Goal: Check status: Check status

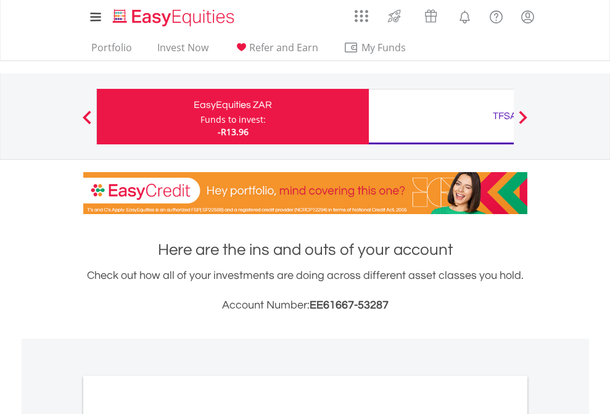
click at [200, 117] on div "Funds to invest:" at bounding box center [232, 119] width 65 height 12
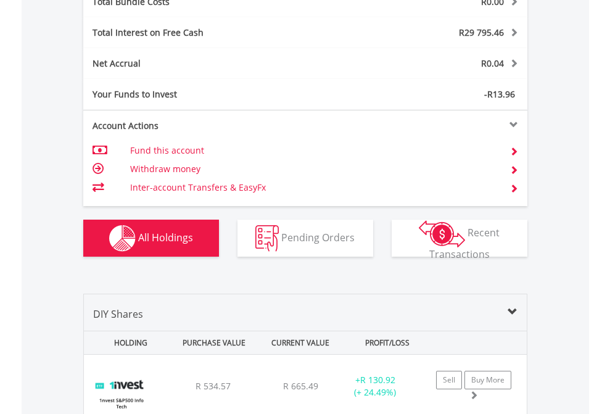
scroll to position [1445, 0]
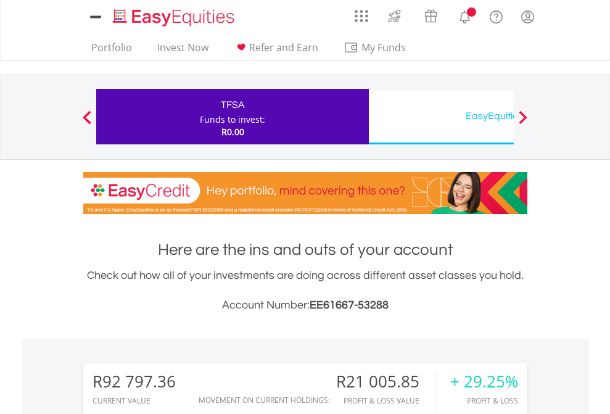
scroll to position [920, 0]
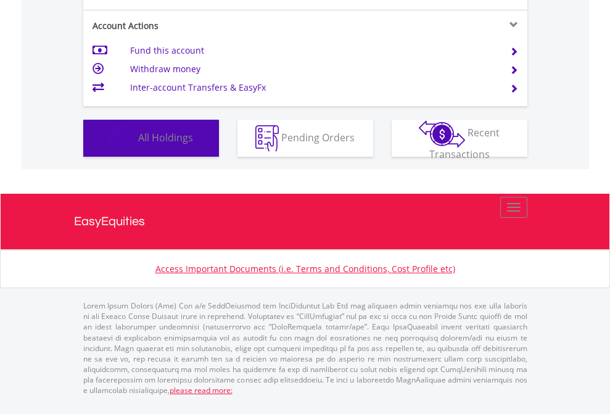
scroll to position [118, 194]
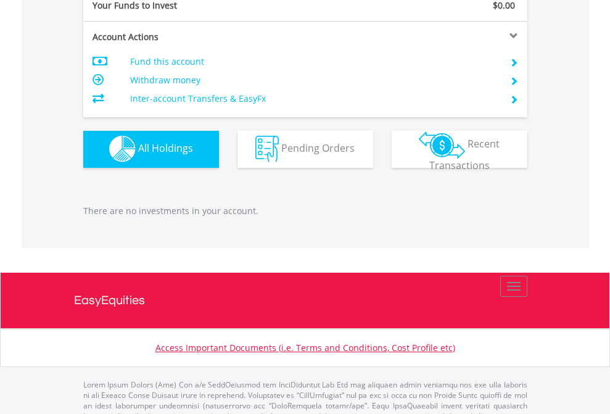
scroll to position [1221, 0]
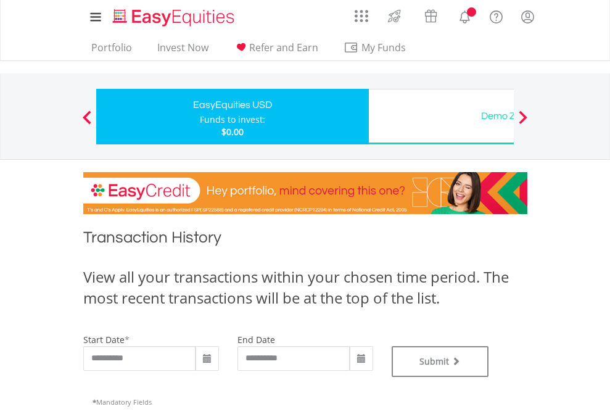
type input "**********"
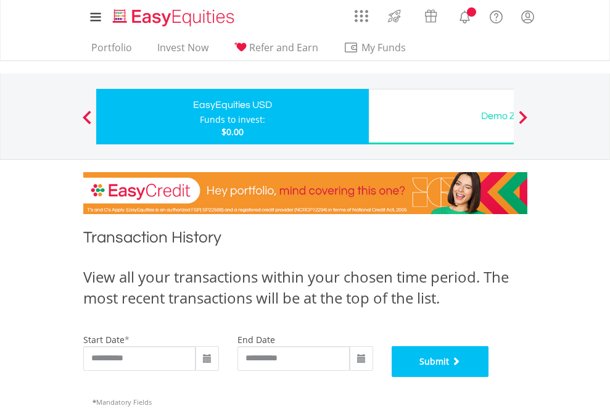
click at [489, 377] on button "Submit" at bounding box center [439, 361] width 97 height 31
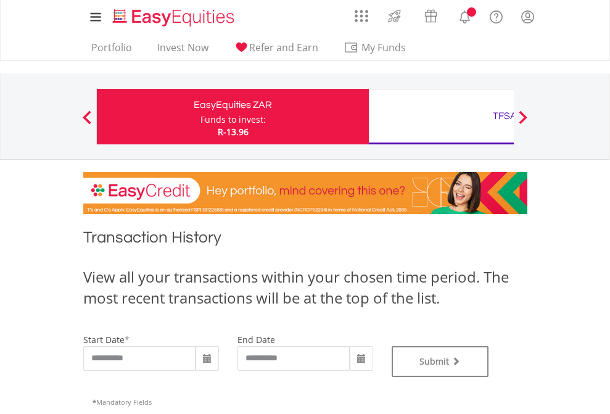
click at [441, 117] on div "TFSA" at bounding box center [504, 115] width 257 height 17
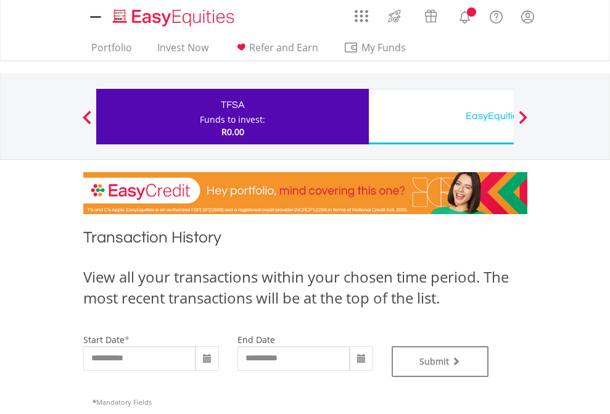
type input "**********"
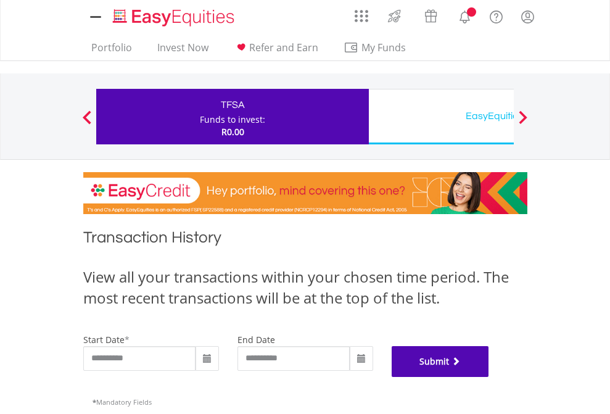
click at [489, 377] on button "Submit" at bounding box center [439, 361] width 97 height 31
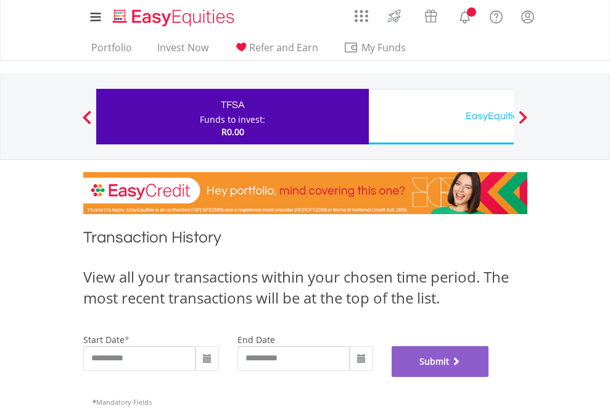
scroll to position [500, 0]
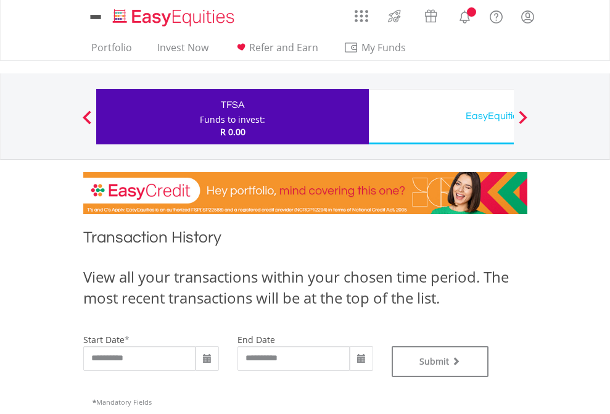
click at [441, 117] on div "EasyEquities USD" at bounding box center [504, 115] width 257 height 17
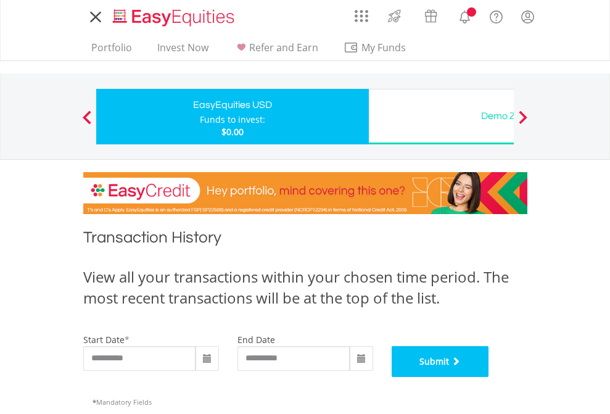
click at [489, 377] on button "Submit" at bounding box center [439, 361] width 97 height 31
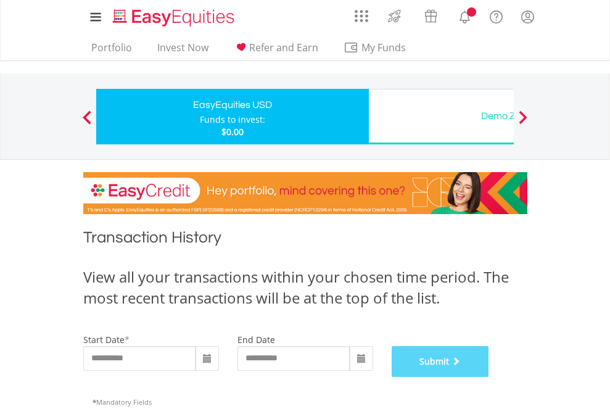
scroll to position [500, 0]
